Goal: Book appointment/travel/reservation

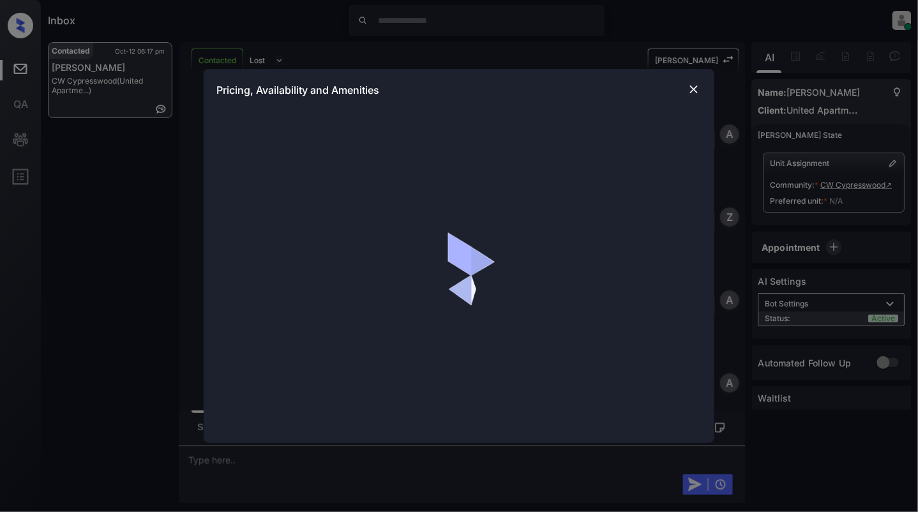
scroll to position [511, 0]
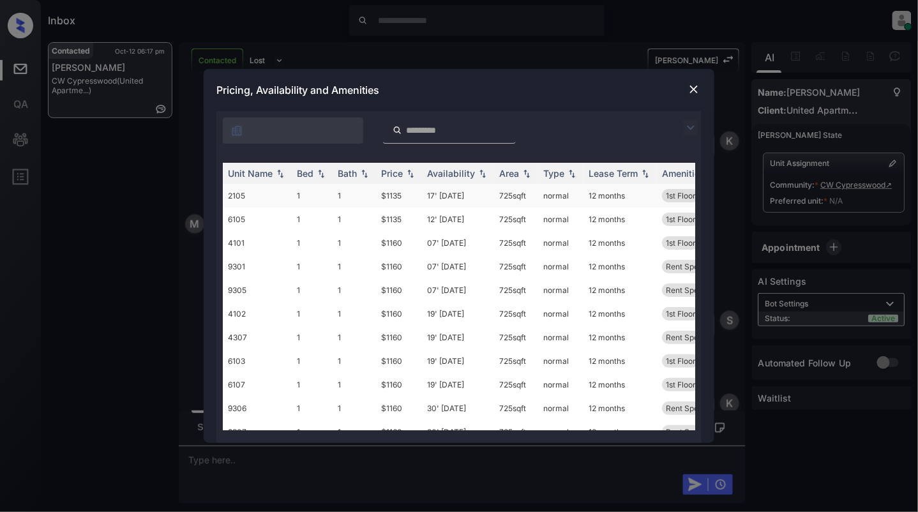
click at [317, 197] on td "1" at bounding box center [312, 196] width 41 height 24
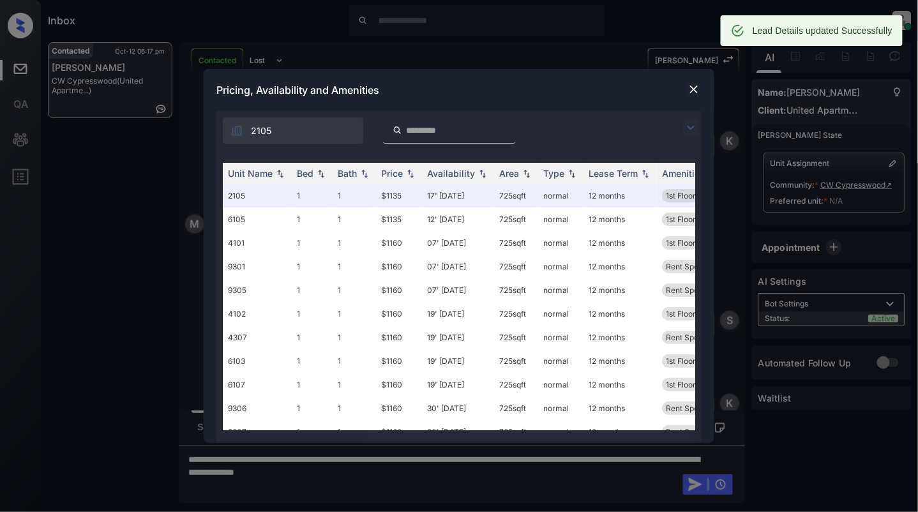
click at [694, 92] on img at bounding box center [694, 89] width 13 height 13
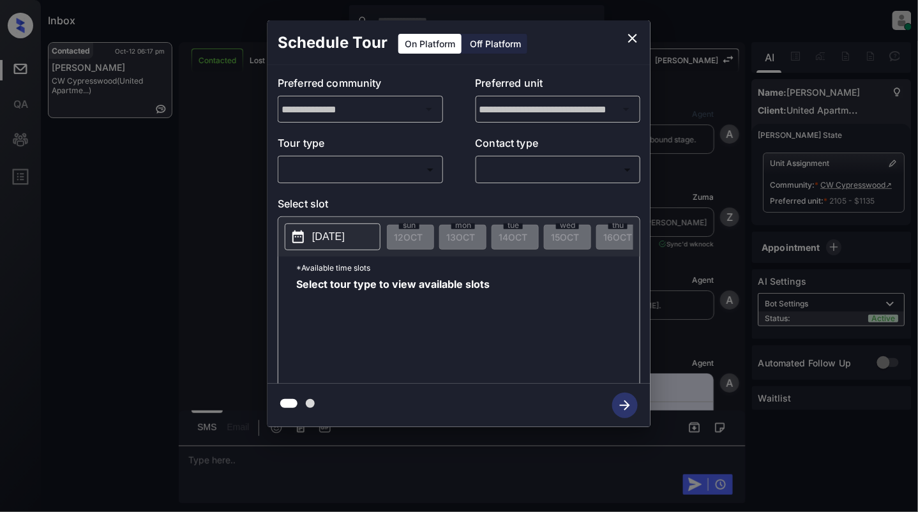
scroll to position [938, 0]
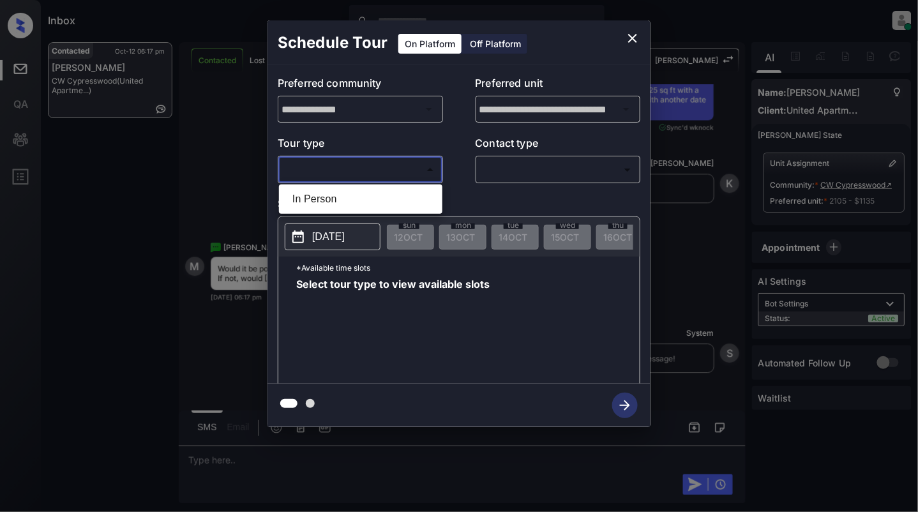
click at [375, 177] on body "Inbox Cynthia Montañez Online Set yourself offline Set yourself on break Profil…" at bounding box center [459, 256] width 918 height 512
click at [365, 204] on li "In Person" at bounding box center [360, 199] width 157 height 23
type input "********"
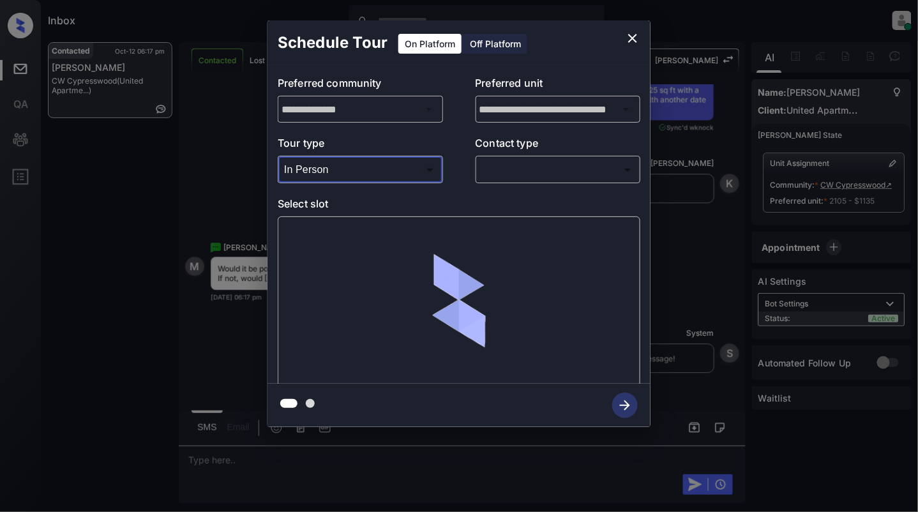
click at [529, 180] on body "Inbox Cynthia Montañez Online Set yourself offline Set yourself on break Profil…" at bounding box center [459, 256] width 918 height 512
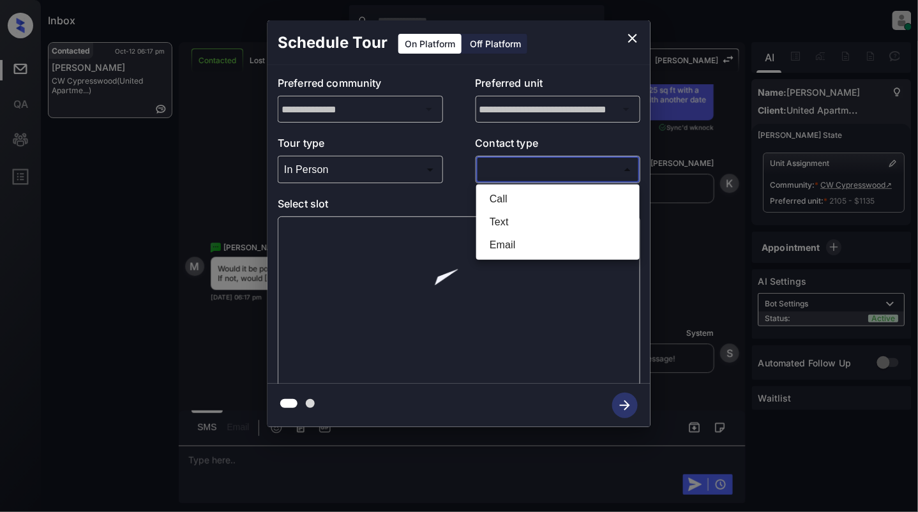
click at [527, 215] on li "Text" at bounding box center [558, 222] width 157 height 23
type input "****"
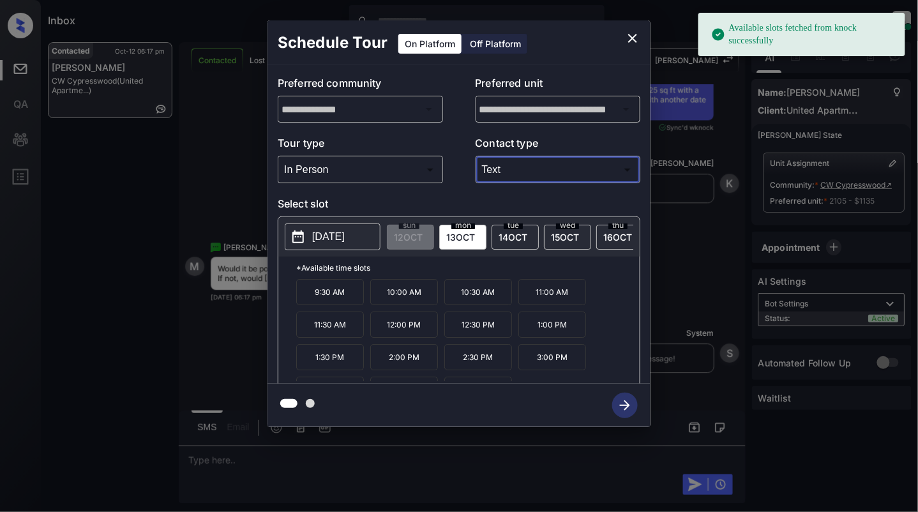
click at [317, 239] on p "[DATE]" at bounding box center [328, 236] width 33 height 15
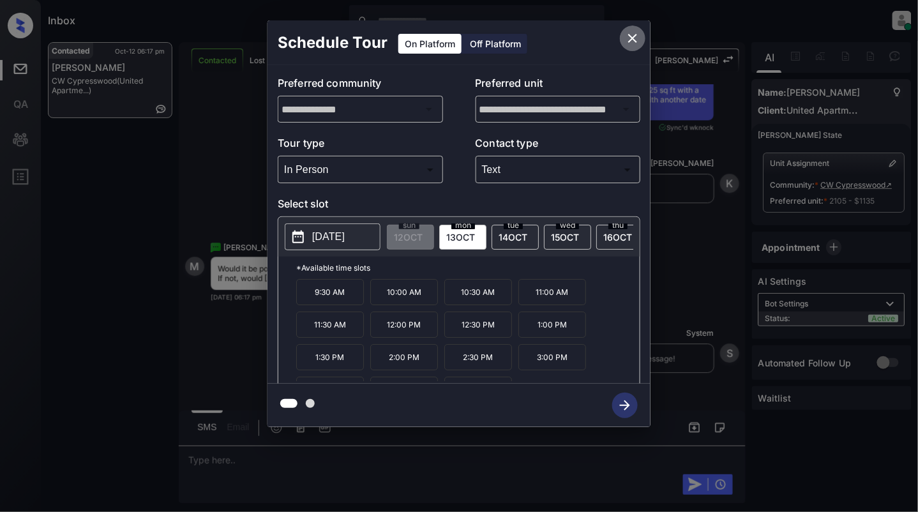
click at [635, 34] on icon "close" at bounding box center [632, 38] width 15 height 15
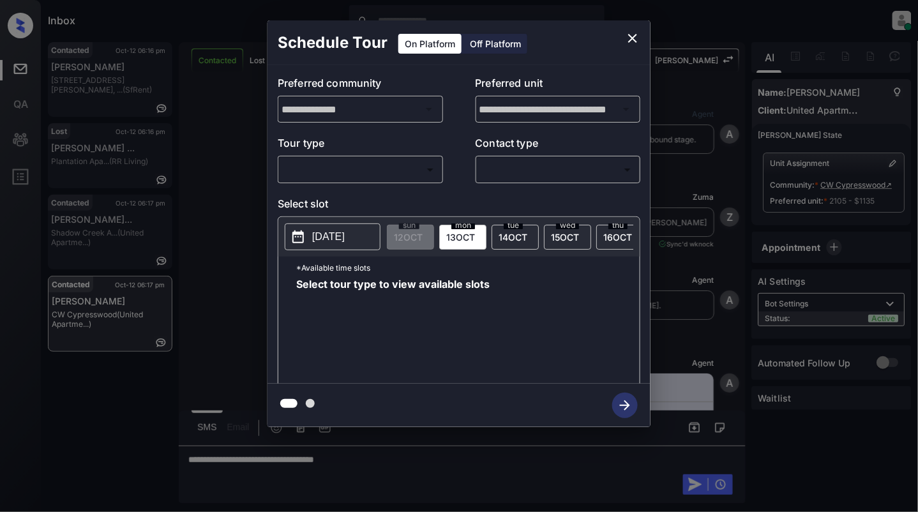
scroll to position [938, 0]
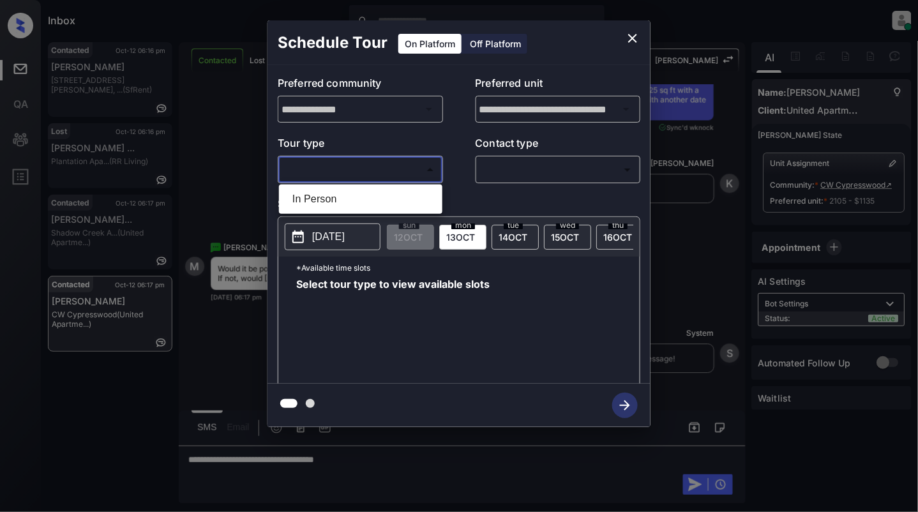
drag, startPoint x: 382, startPoint y: 179, endPoint x: 368, endPoint y: 175, distance: 14.1
click at [381, 178] on body "Inbox Cynthia Montañez Online Set yourself offline Set yourself on break Profil…" at bounding box center [459, 256] width 918 height 512
drag, startPoint x: 363, startPoint y: 194, endPoint x: 432, endPoint y: 178, distance: 71.6
click at [361, 194] on li "In Person" at bounding box center [360, 199] width 157 height 23
type input "********"
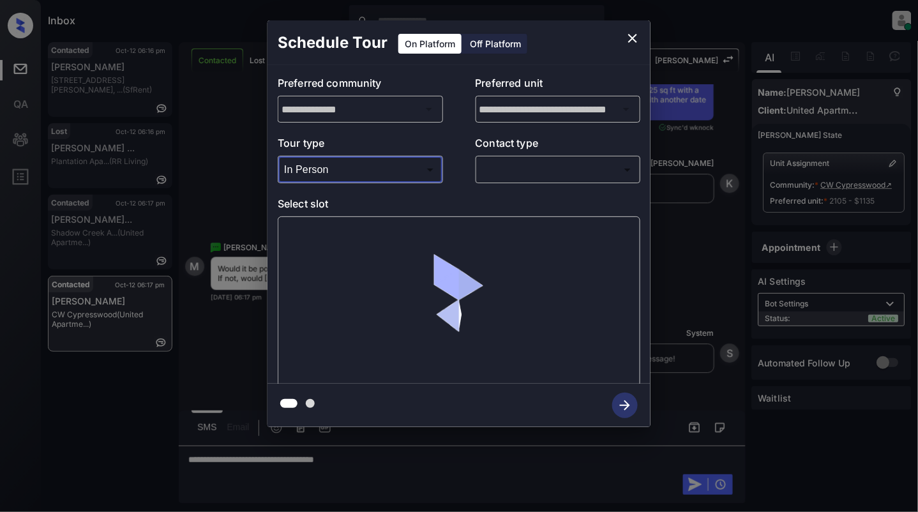
drag, startPoint x: 619, startPoint y: 134, endPoint x: 619, endPoint y: 159, distance: 24.9
click at [621, 151] on div "**********" at bounding box center [459, 224] width 383 height 319
click at [619, 163] on body "Inbox Cynthia Montañez Online Set yourself offline Set yourself on break Profil…" at bounding box center [459, 256] width 918 height 512
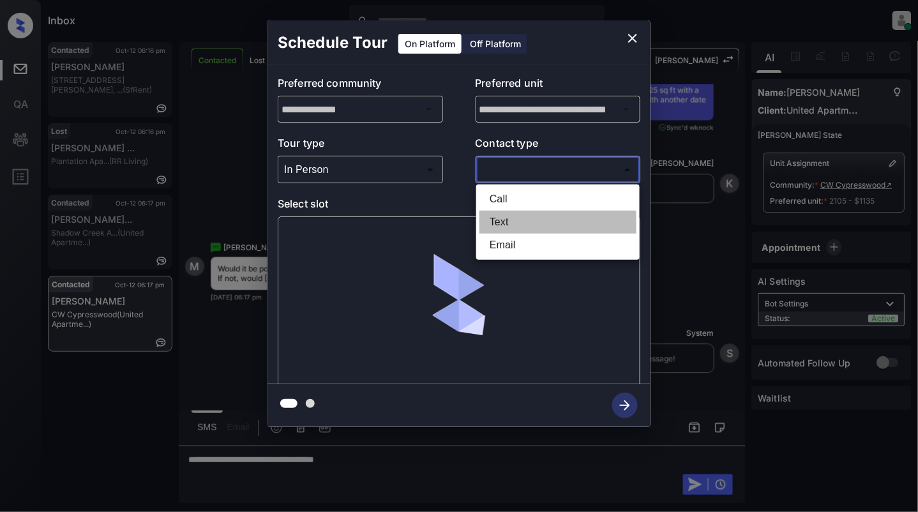
click at [502, 223] on li "Text" at bounding box center [558, 222] width 157 height 23
type input "****"
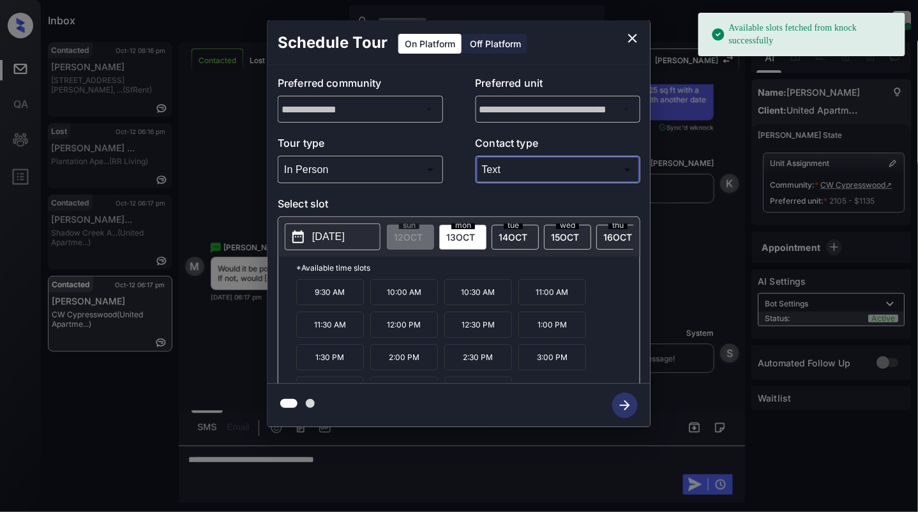
click at [337, 241] on p "[DATE]" at bounding box center [328, 236] width 33 height 15
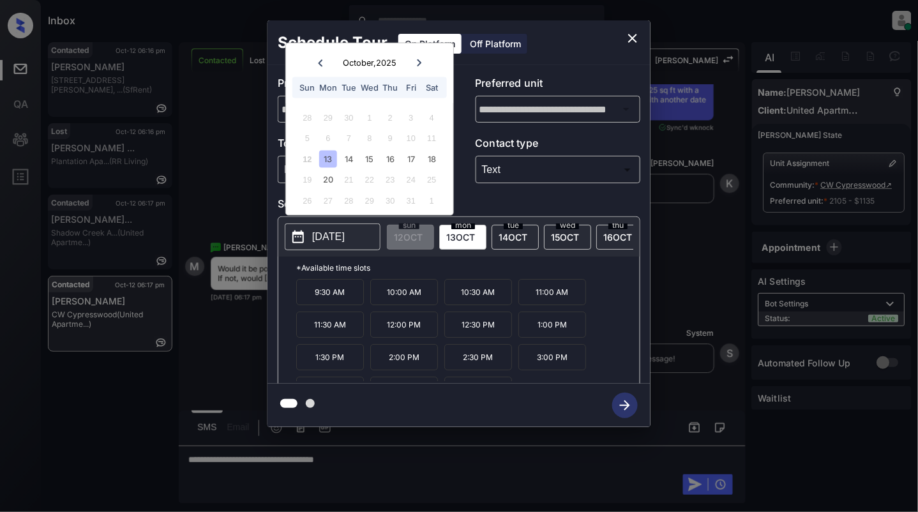
click at [631, 36] on icon "close" at bounding box center [632, 38] width 9 height 9
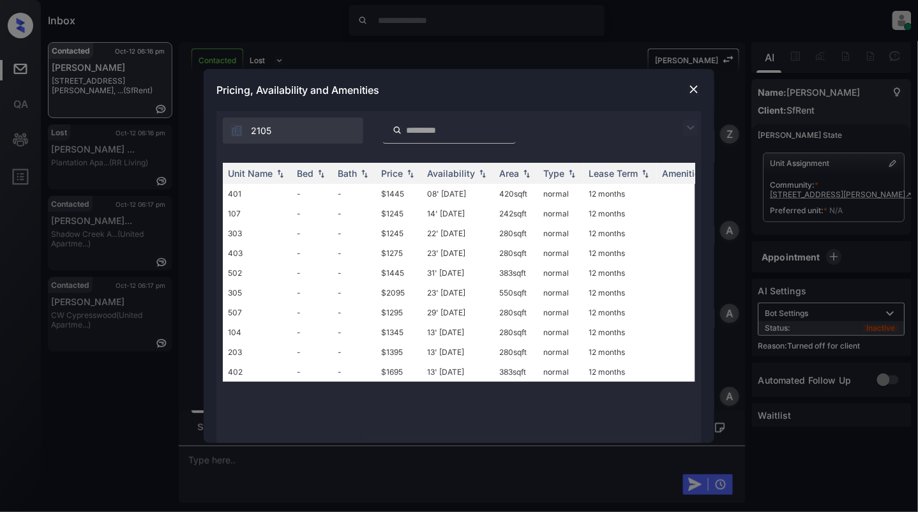
click at [690, 88] on img at bounding box center [694, 89] width 13 height 13
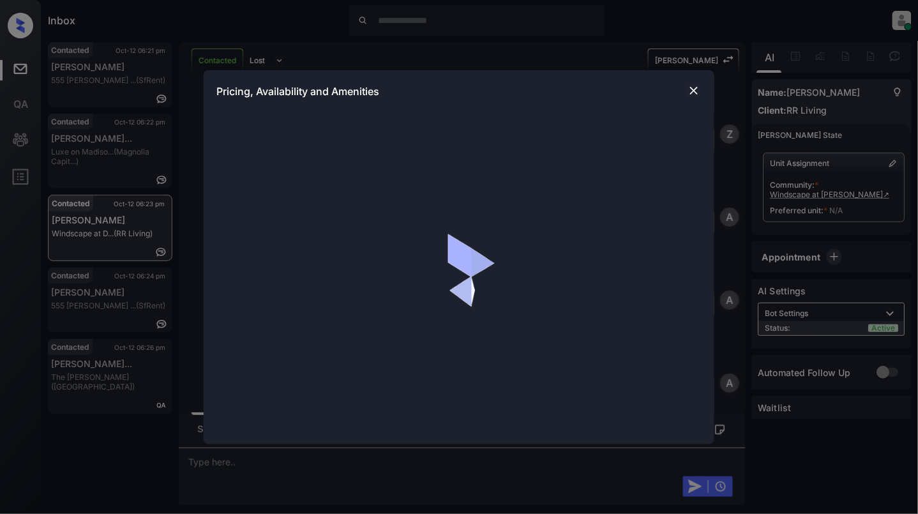
scroll to position [948, 0]
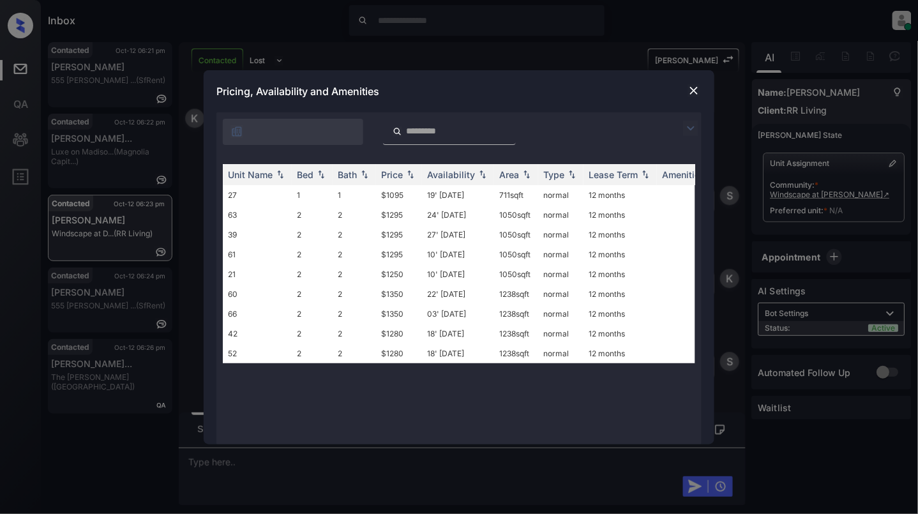
click at [347, 194] on td "1" at bounding box center [354, 195] width 43 height 20
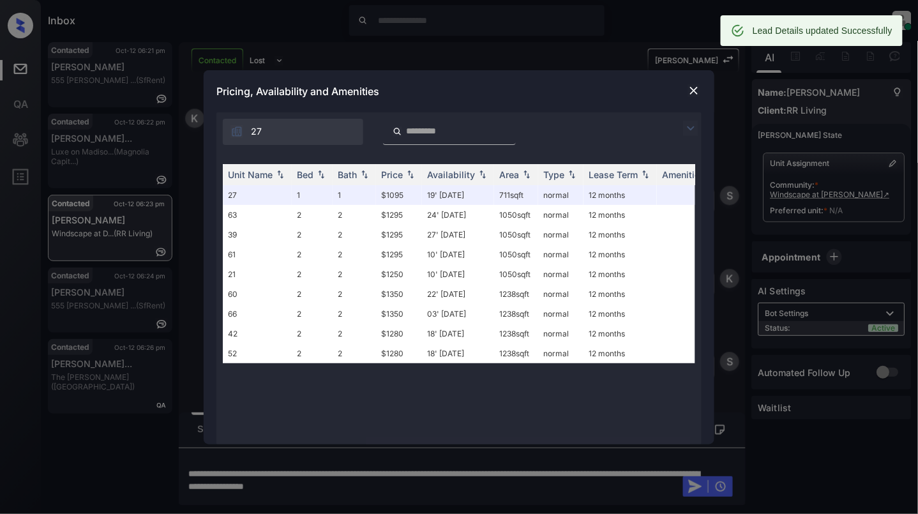
click at [694, 90] on img at bounding box center [694, 90] width 13 height 13
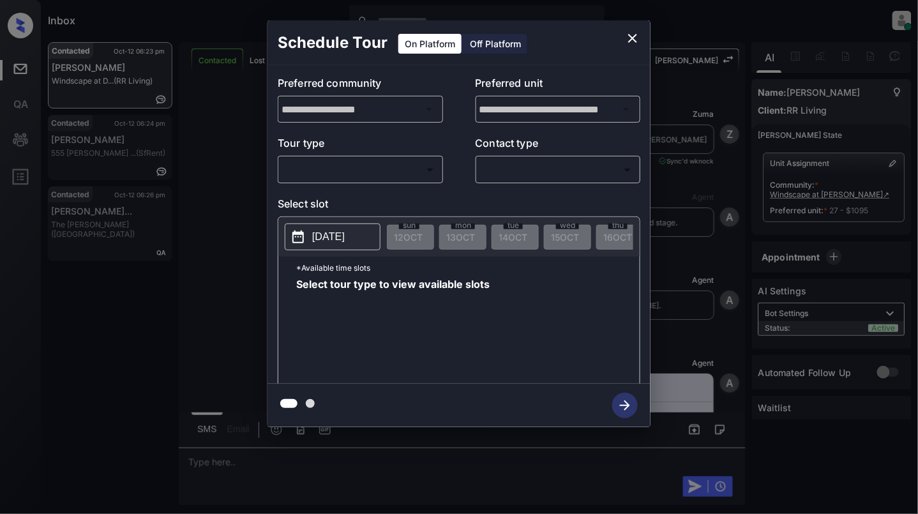
scroll to position [675, 0]
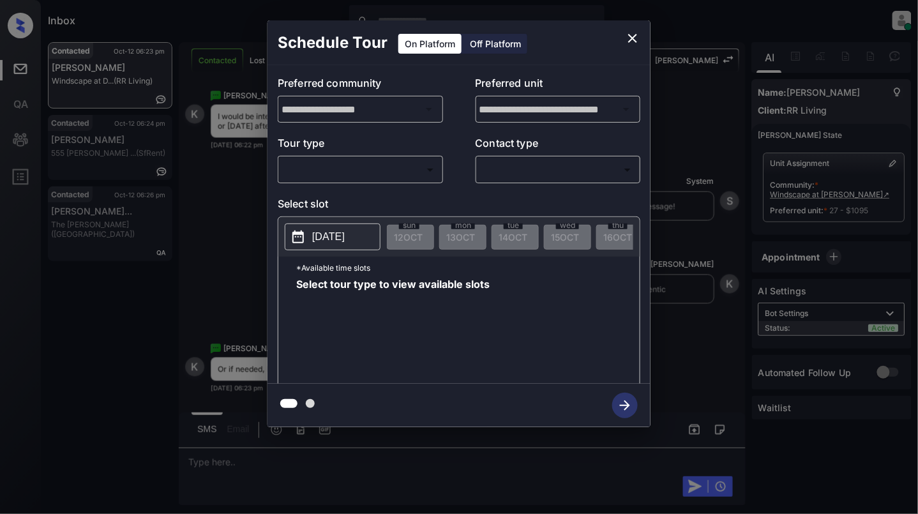
click at [335, 167] on body "Inbox [PERSON_NAME] Online Set yourself offline Set yourself on break Profile S…" at bounding box center [459, 257] width 918 height 514
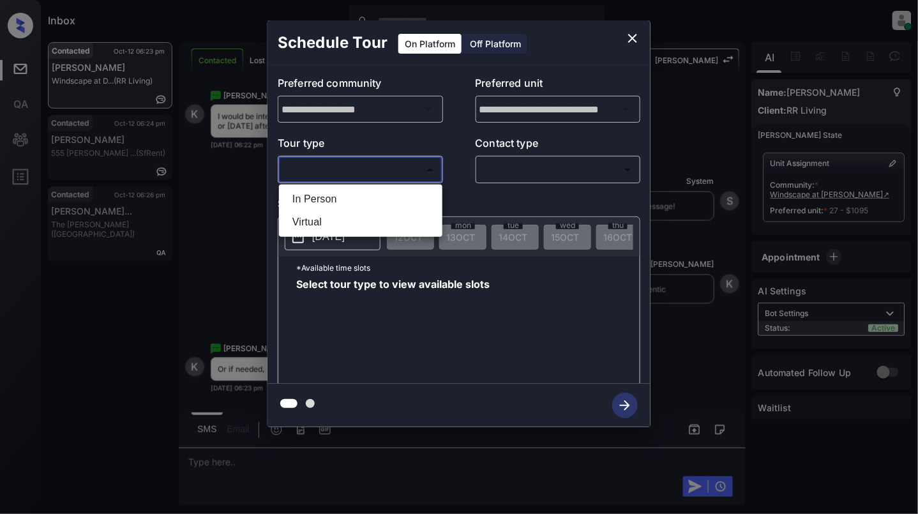
click at [338, 192] on li "In Person" at bounding box center [360, 199] width 157 height 23
type input "********"
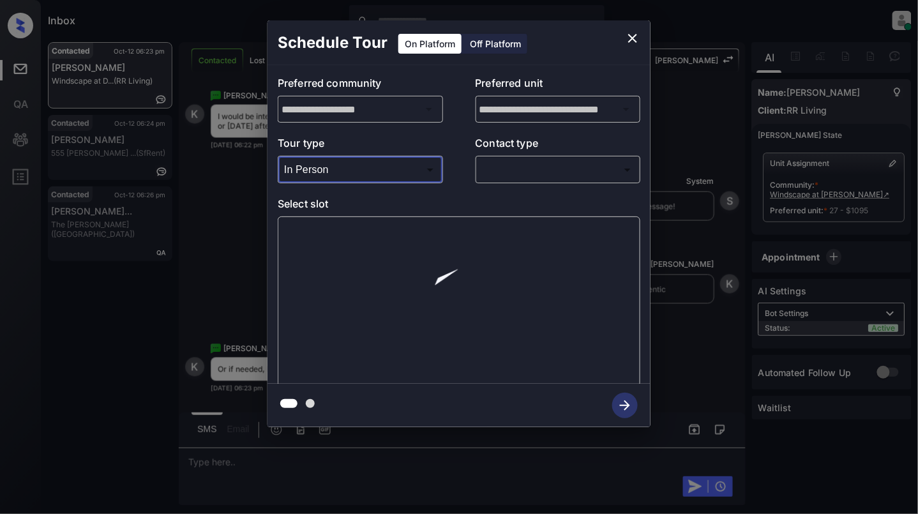
click at [566, 181] on div "​ ​" at bounding box center [558, 169] width 165 height 27
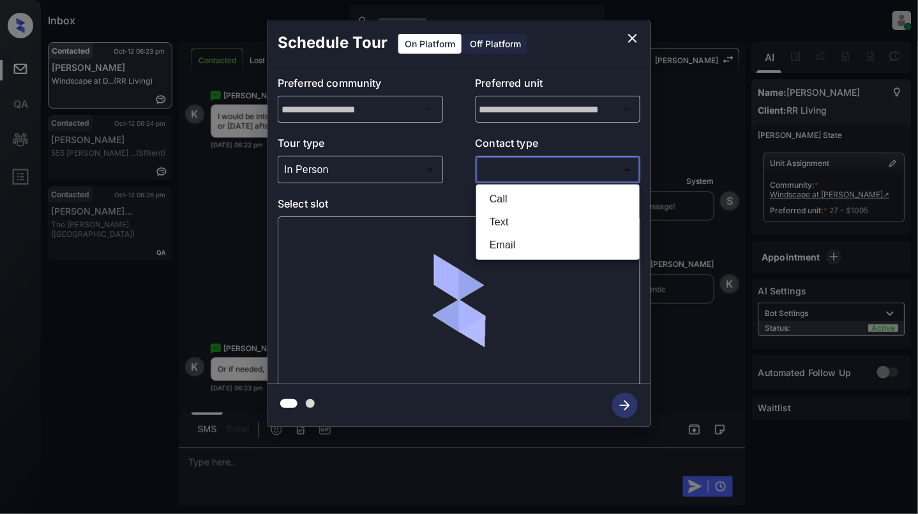
click at [522, 172] on body "Inbox [PERSON_NAME] Online Set yourself offline Set yourself on break Profile S…" at bounding box center [459, 257] width 918 height 514
click at [511, 220] on li "Text" at bounding box center [558, 222] width 157 height 23
type input "****"
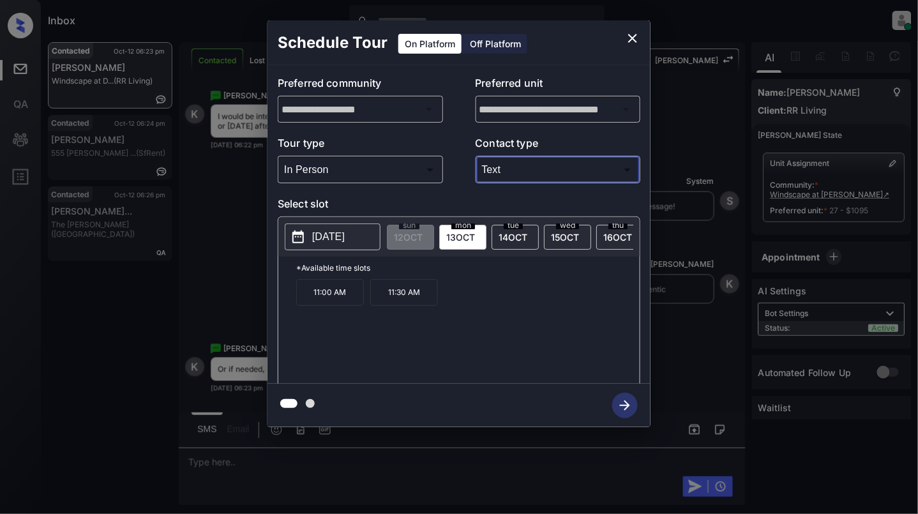
click at [336, 238] on p "[DATE]" at bounding box center [328, 236] width 33 height 15
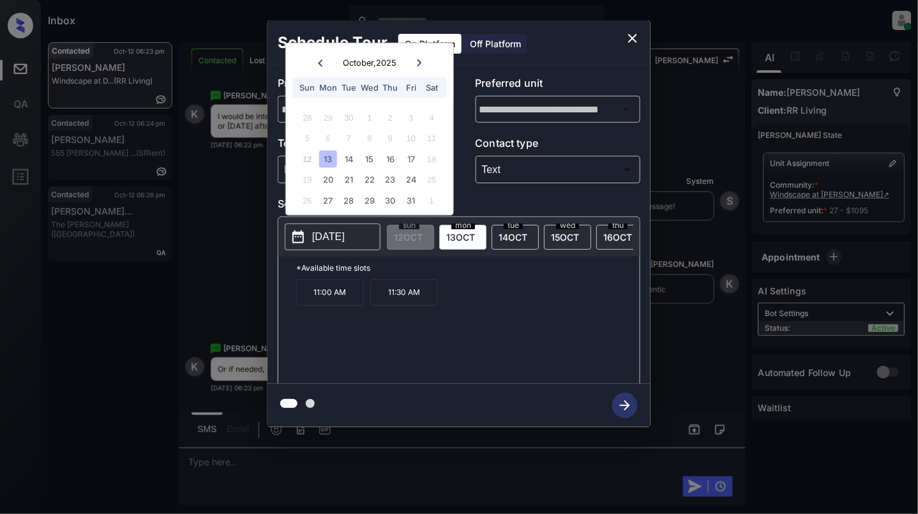
click at [336, 238] on p "[DATE]" at bounding box center [328, 236] width 33 height 15
click at [410, 151] on div "17" at bounding box center [410, 158] width 17 height 17
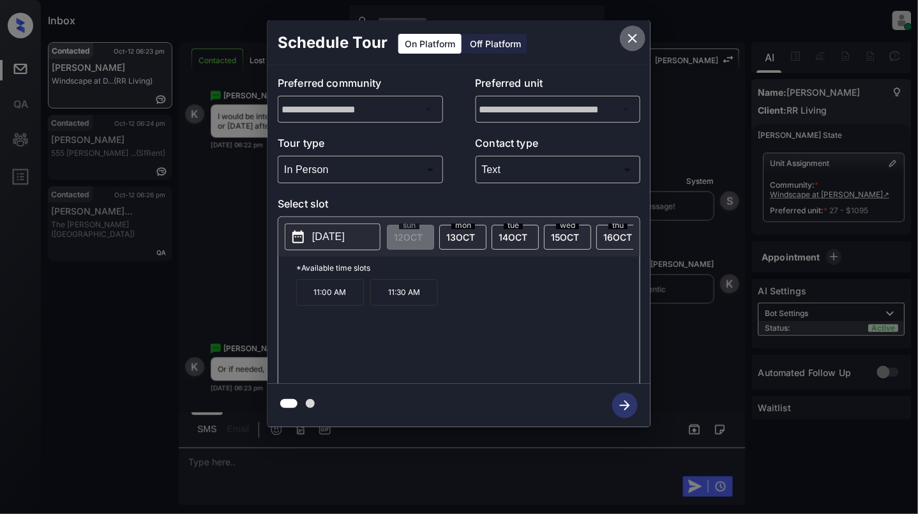
click at [637, 36] on icon "close" at bounding box center [632, 38] width 15 height 15
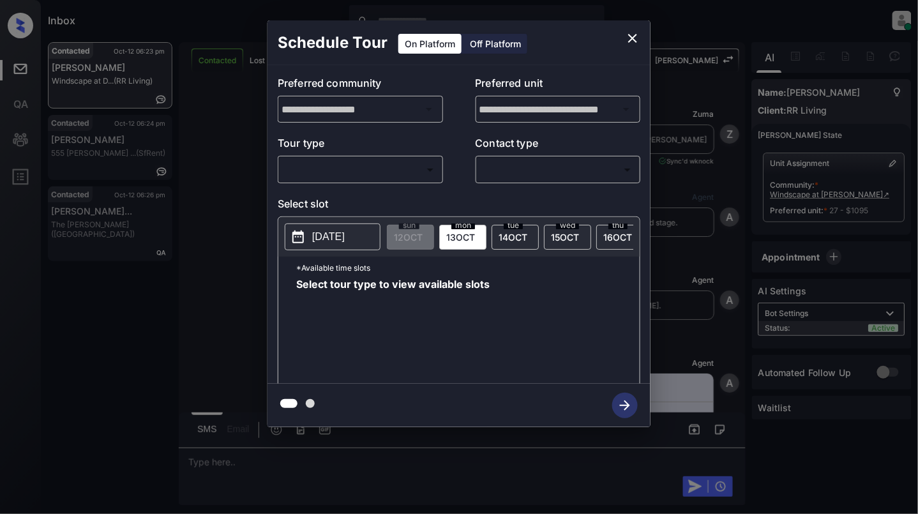
scroll to position [675, 0]
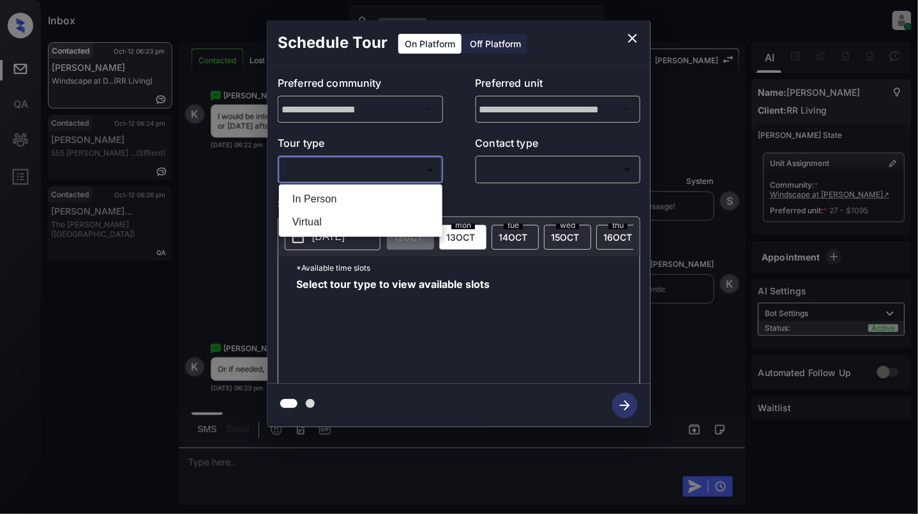
click at [364, 171] on body "Inbox [PERSON_NAME] Online Set yourself offline Set yourself on break Profile S…" at bounding box center [459, 257] width 918 height 514
click at [349, 202] on li "In Person" at bounding box center [360, 199] width 157 height 23
type input "********"
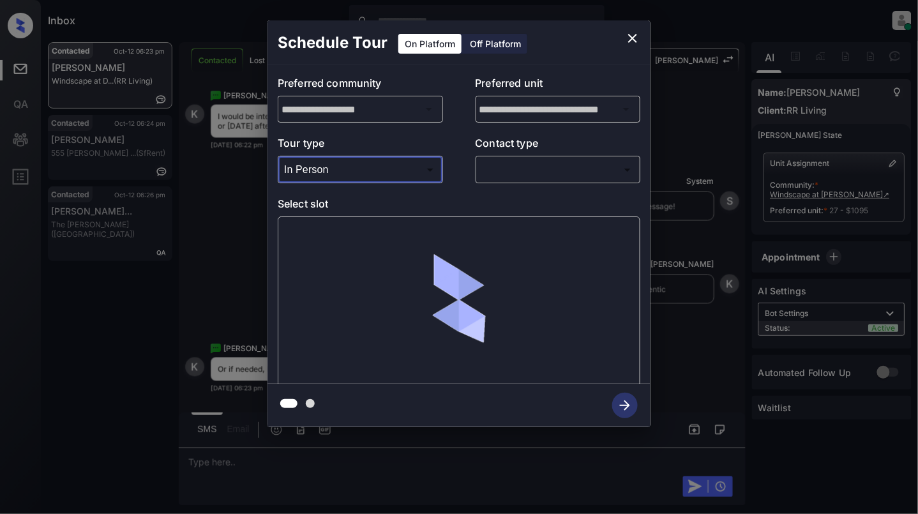
click at [548, 162] on body "Inbox [PERSON_NAME] Online Set yourself offline Set yourself on break Profile S…" at bounding box center [459, 257] width 918 height 514
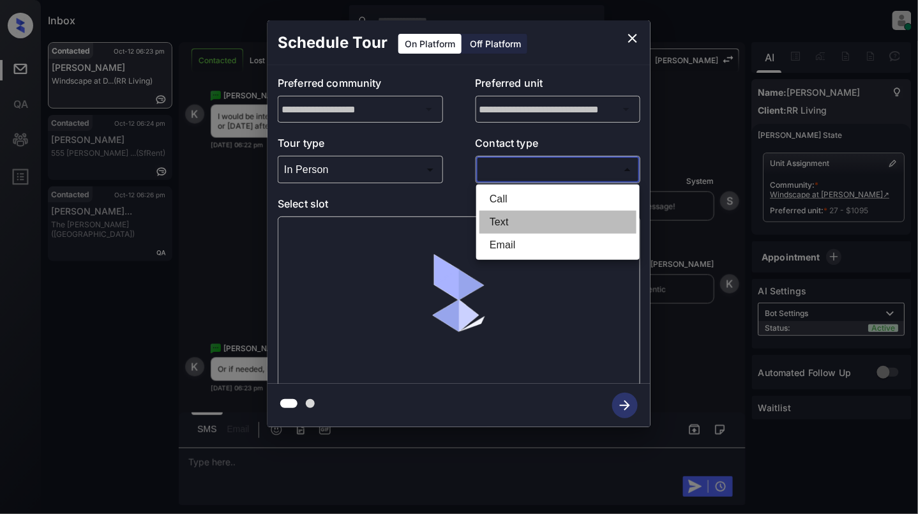
click at [513, 218] on li "Text" at bounding box center [558, 222] width 157 height 23
type input "****"
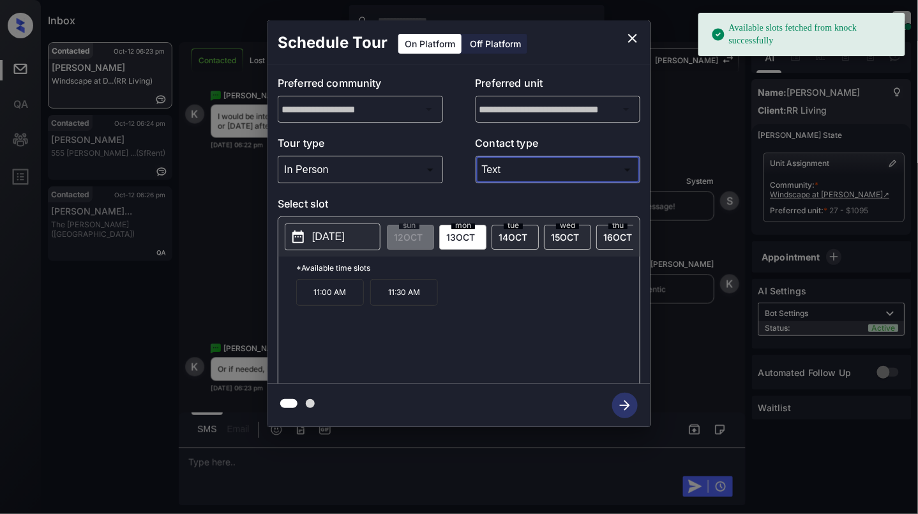
click at [345, 245] on p "2025-10-13" at bounding box center [328, 236] width 33 height 15
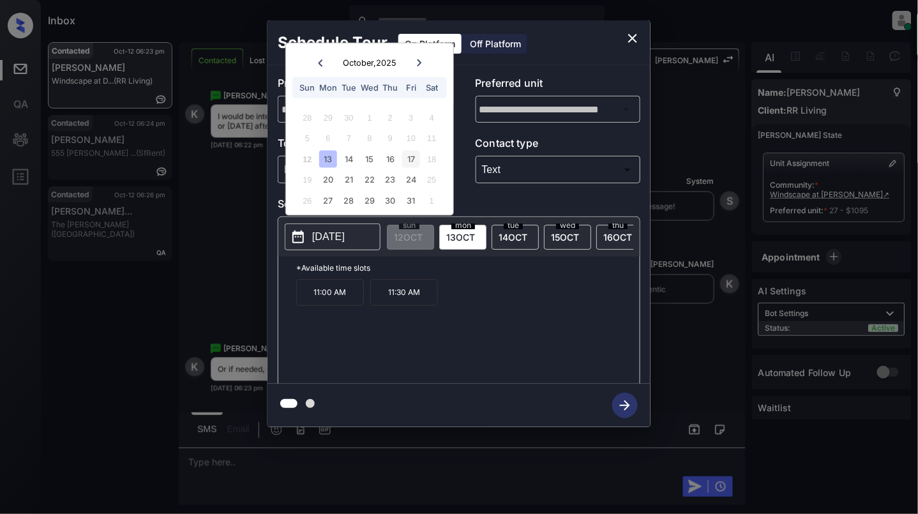
click at [416, 154] on div "17" at bounding box center [410, 158] width 17 height 17
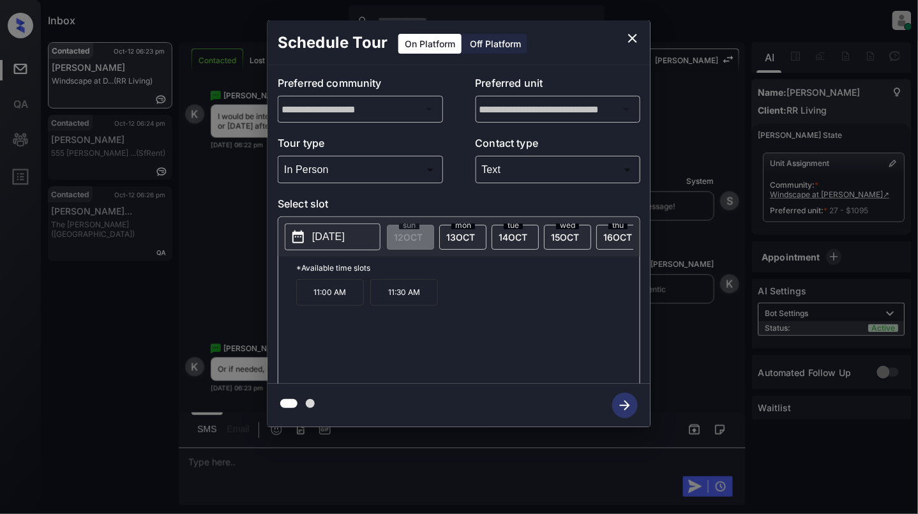
click at [530, 332] on div "11:00 AM 11:30 AM" at bounding box center [468, 330] width 344 height 102
click at [466, 239] on span "13 OCT" at bounding box center [460, 237] width 29 height 11
click at [517, 235] on span "14 OCT" at bounding box center [513, 237] width 29 height 11
click at [558, 235] on span "15 OCT" at bounding box center [565, 237] width 28 height 11
click at [345, 238] on p "2025-10-15" at bounding box center [328, 236] width 33 height 15
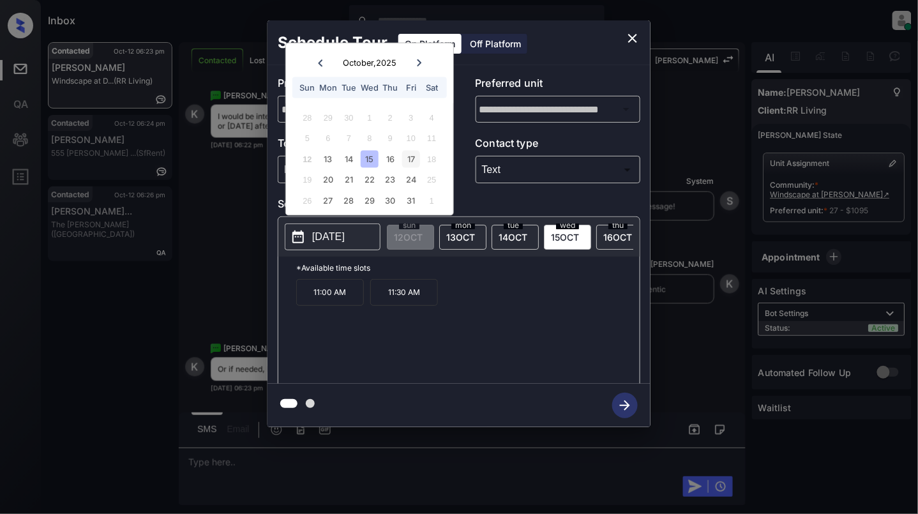
click at [407, 162] on div "17" at bounding box center [410, 158] width 17 height 17
click at [550, 330] on div "11:00 AM 11:30 AM" at bounding box center [468, 330] width 344 height 102
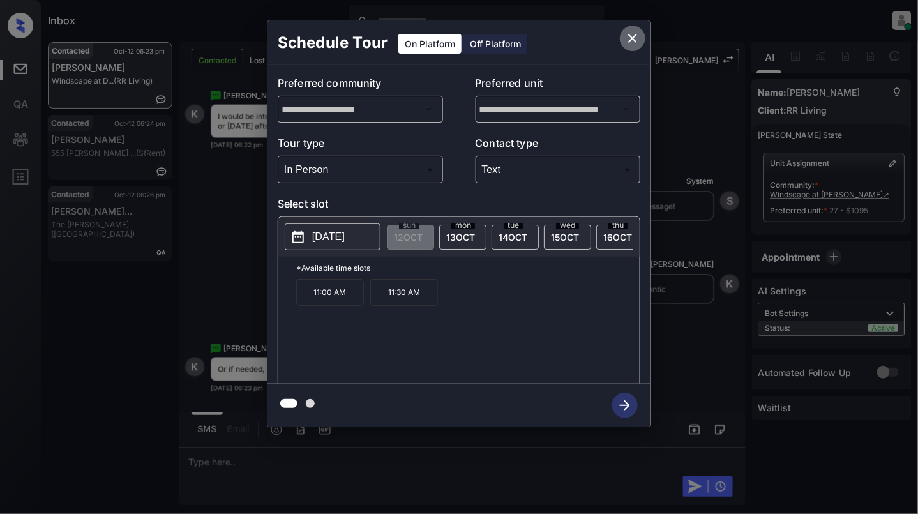
click at [632, 36] on icon "close" at bounding box center [632, 38] width 15 height 15
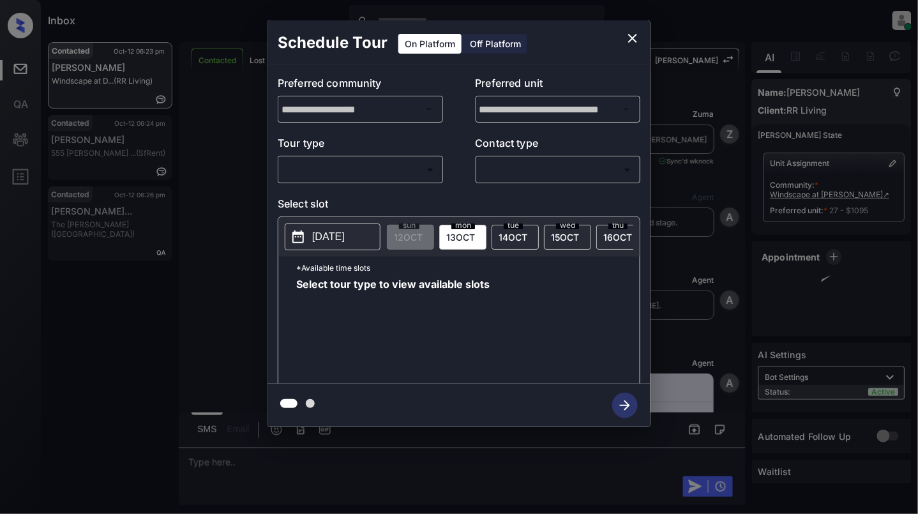
scroll to position [1612, 0]
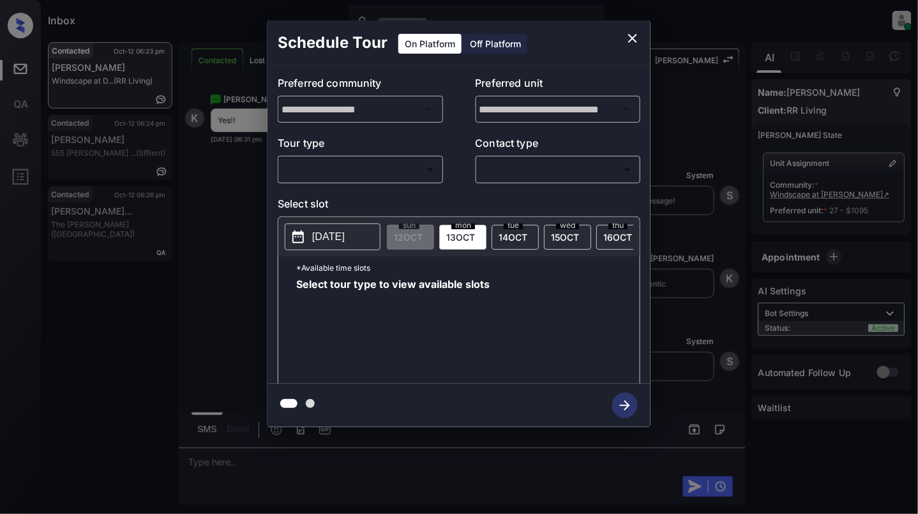
click at [393, 179] on body "Inbox Cynthia Montañez Online Set yourself offline Set yourself on break Profil…" at bounding box center [459, 257] width 918 height 514
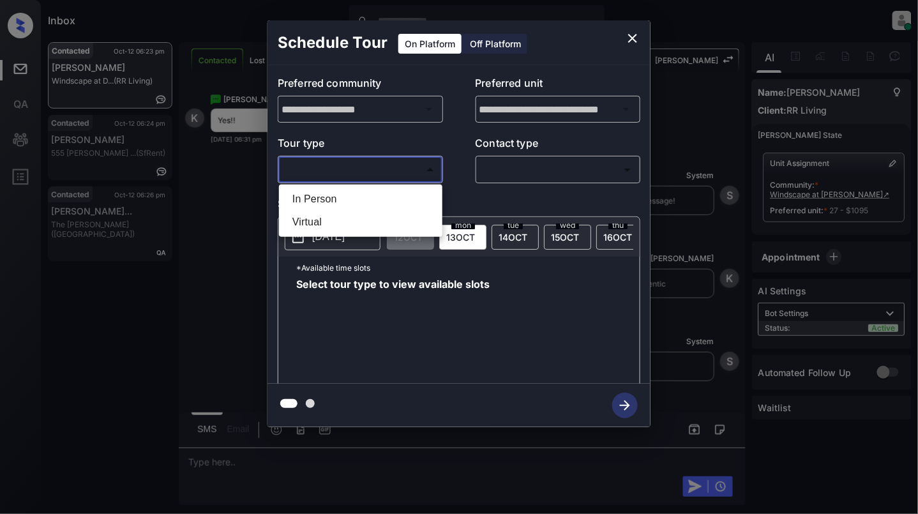
click at [371, 208] on li "In Person" at bounding box center [360, 199] width 157 height 23
type input "********"
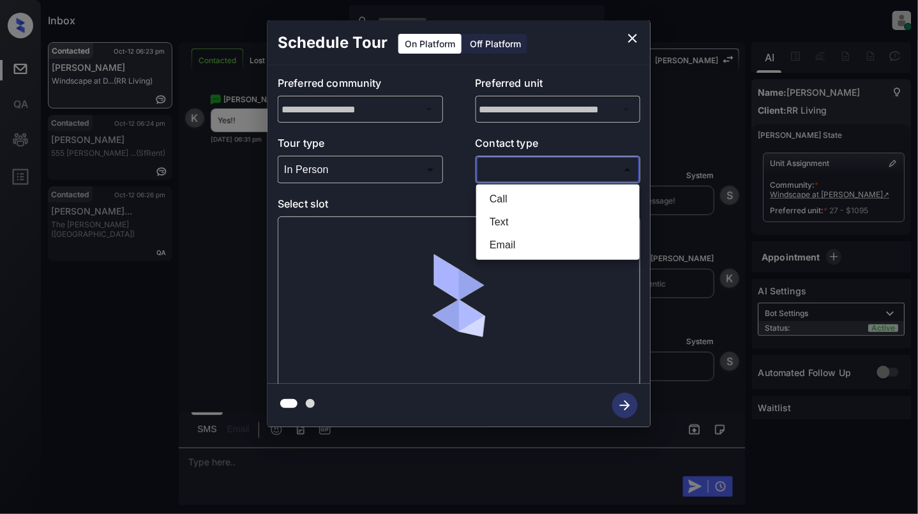
click at [581, 164] on body "Inbox Cynthia Montañez Online Set yourself offline Set yourself on break Profil…" at bounding box center [459, 257] width 918 height 514
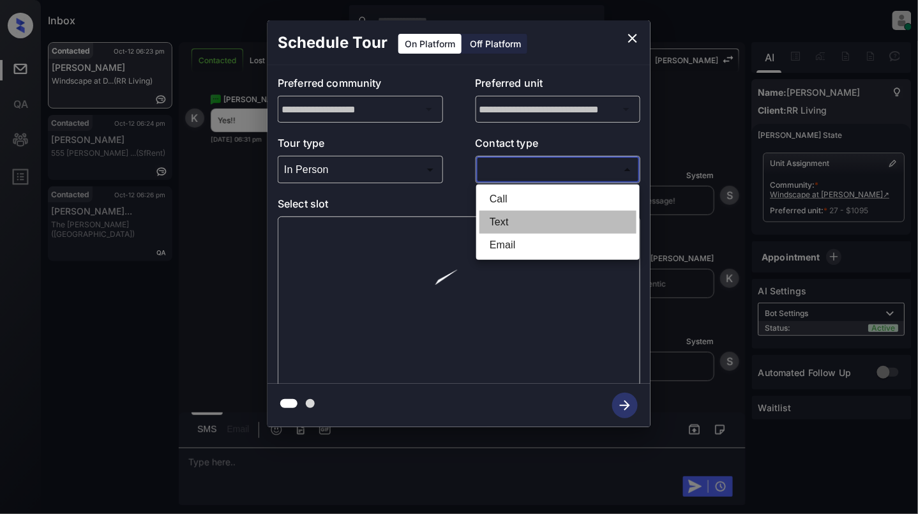
click at [517, 213] on li "Text" at bounding box center [558, 222] width 157 height 23
type input "****"
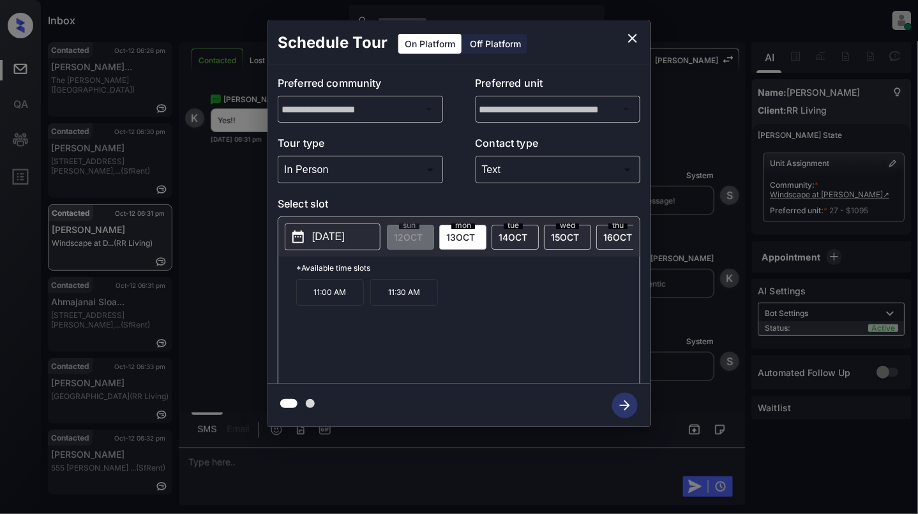
click at [631, 40] on icon "close" at bounding box center [632, 38] width 9 height 9
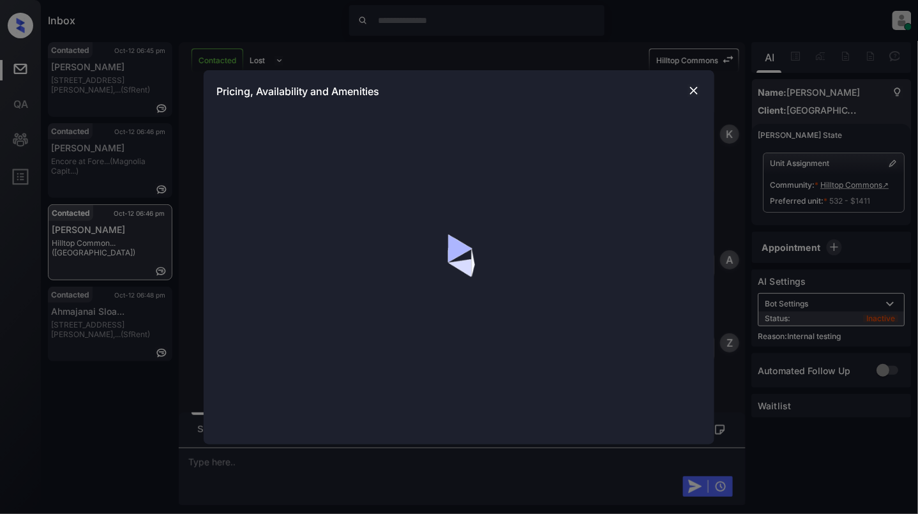
scroll to position [3033, 0]
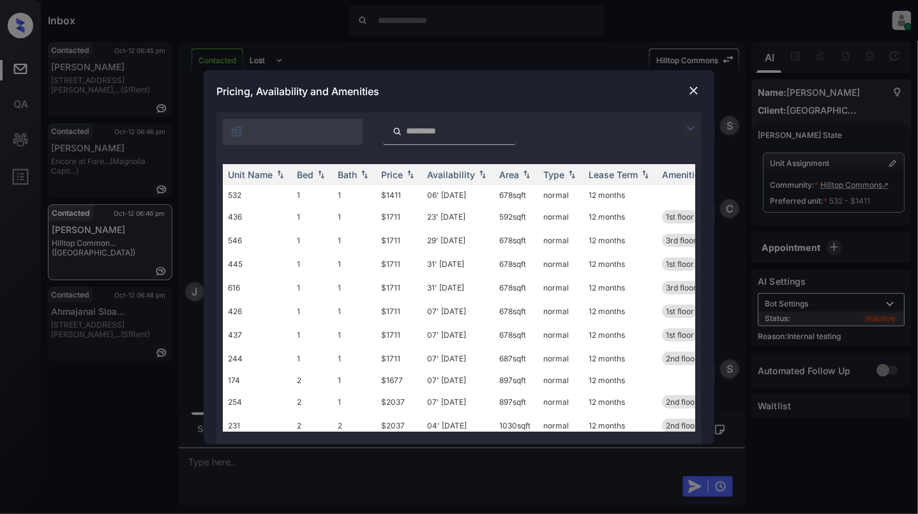
click at [692, 93] on img at bounding box center [694, 90] width 13 height 13
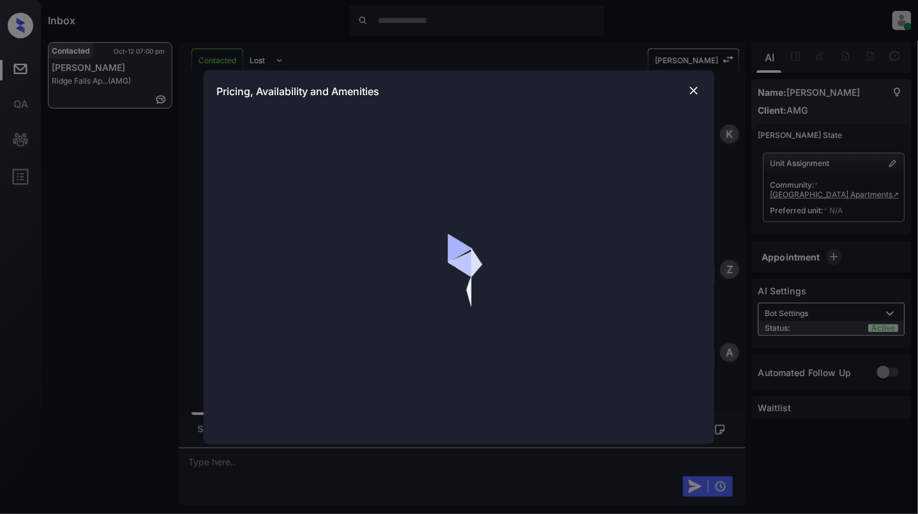
scroll to position [1319, 0]
